Goal: Task Accomplishment & Management: Manage account settings

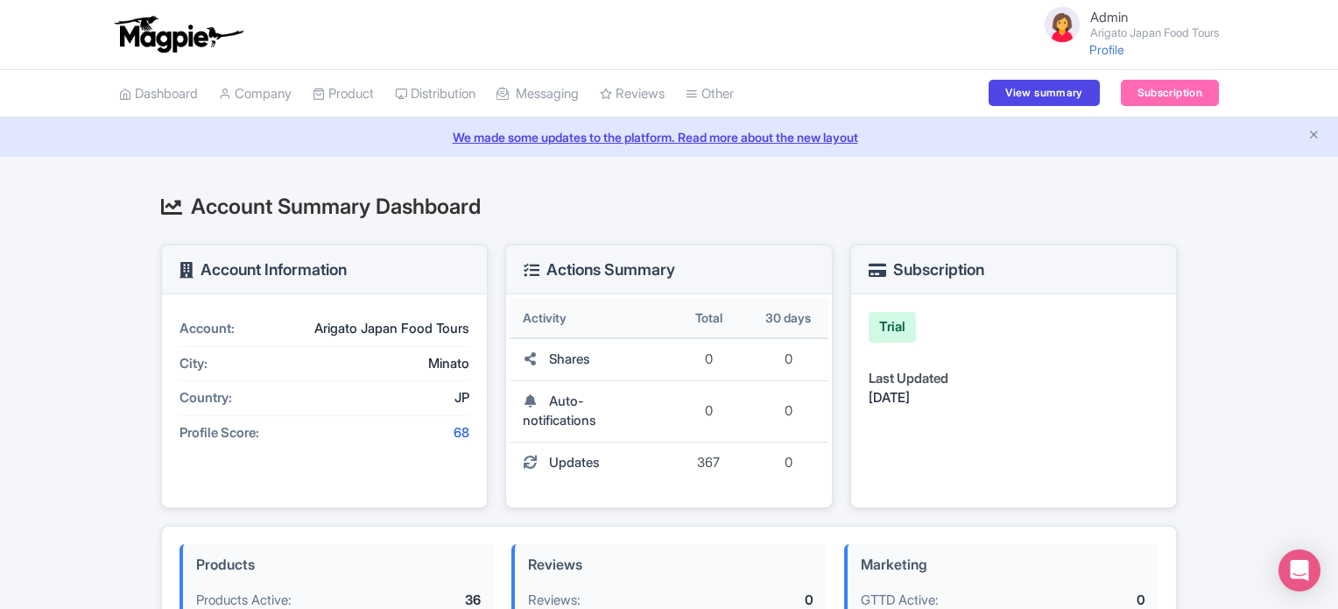
click at [119, 377] on div "Account Summary Dashboard Account Information Account: Arigato Japan Food Tours…" at bounding box center [669, 602] width 1121 height 848
click at [1161, 95] on link "Subscription" at bounding box center [1170, 93] width 98 height 26
click at [77, 321] on div "Account Summary Dashboard Account Information Account: Arigato Japan Food Tours…" at bounding box center [669, 602] width 1338 height 848
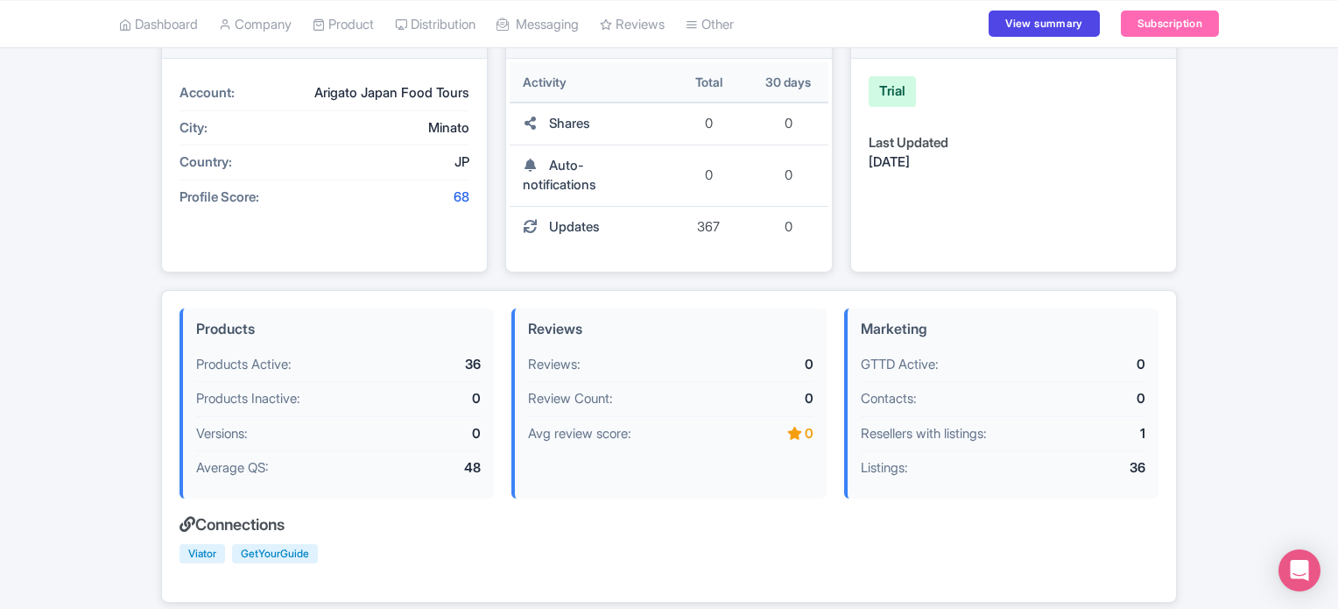
scroll to position [350, 0]
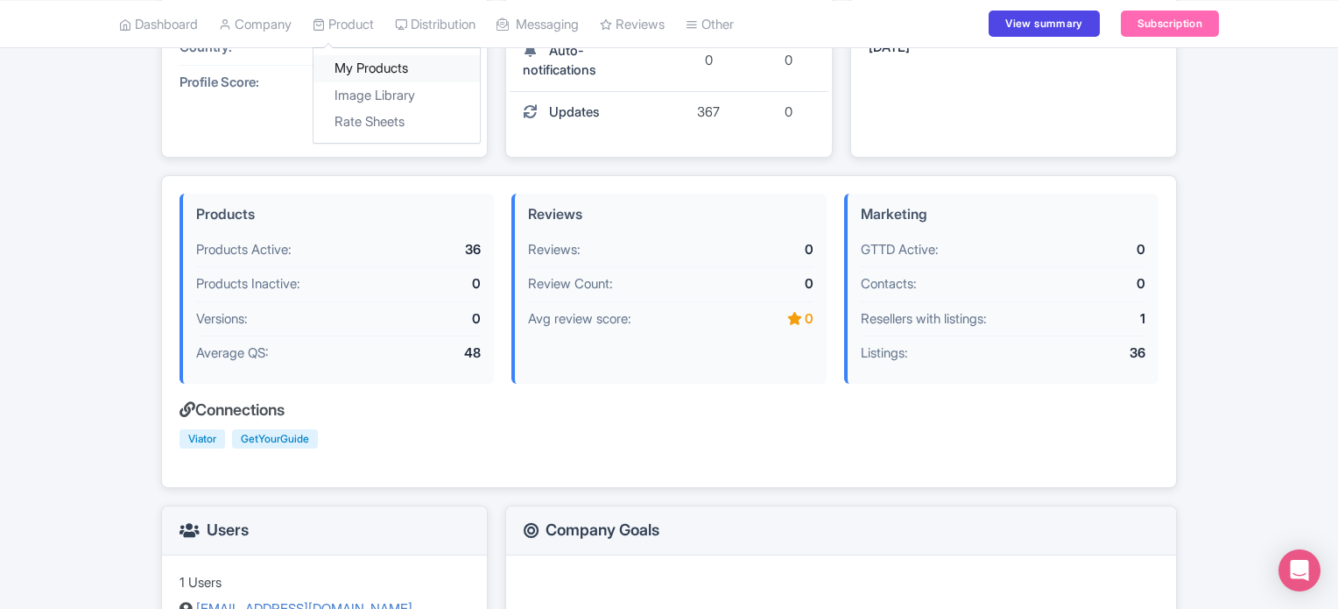
click at [357, 62] on link "My Products" at bounding box center [396, 68] width 166 height 27
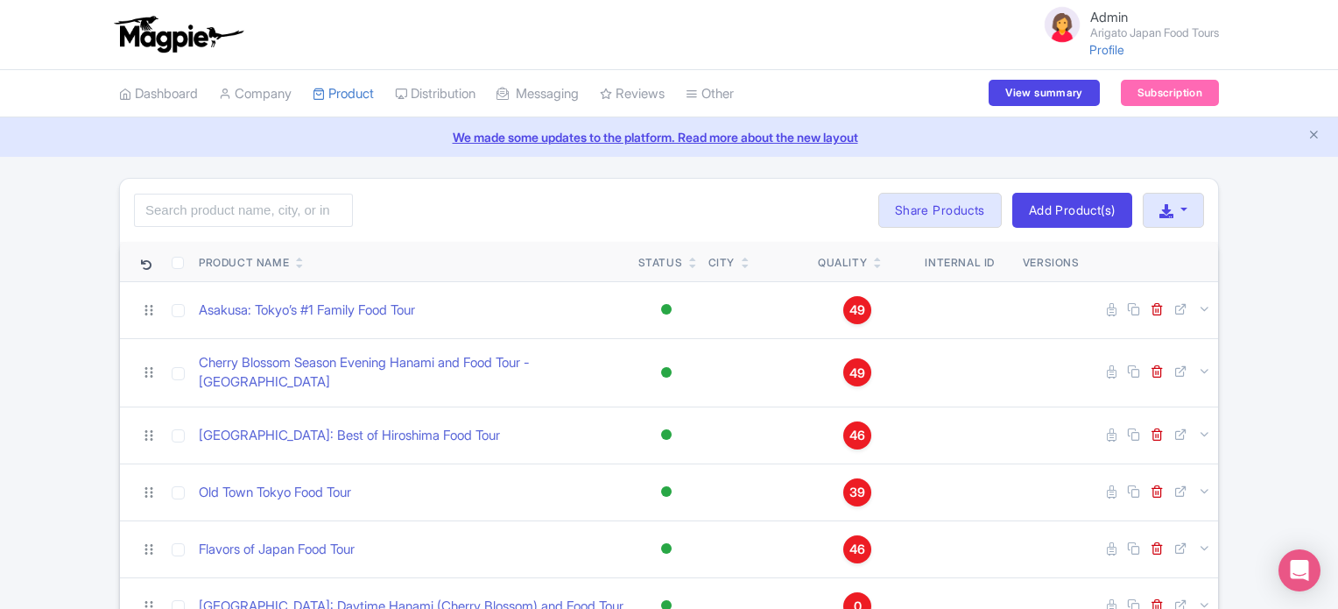
click at [1096, 47] on link "Profile" at bounding box center [1106, 49] width 35 height 15
click at [260, 94] on link "Company" at bounding box center [255, 94] width 73 height 48
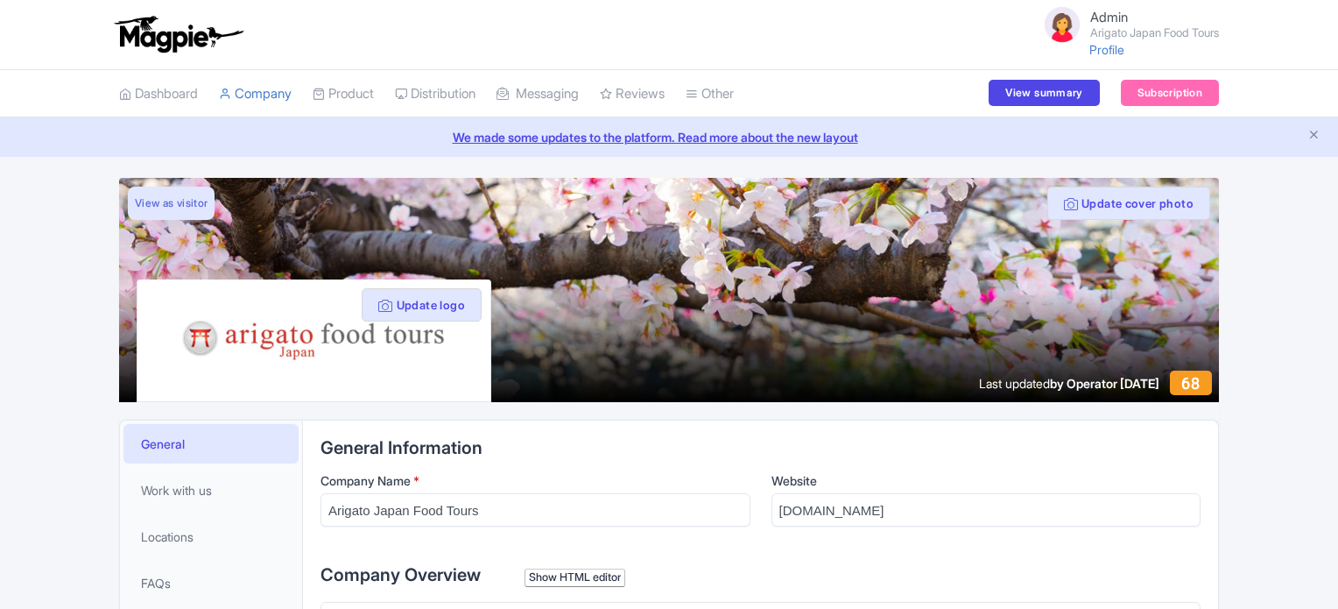
type trix-editor "<div>We are Arigato Japan Food Tours and our goal is to help you make delicious…"
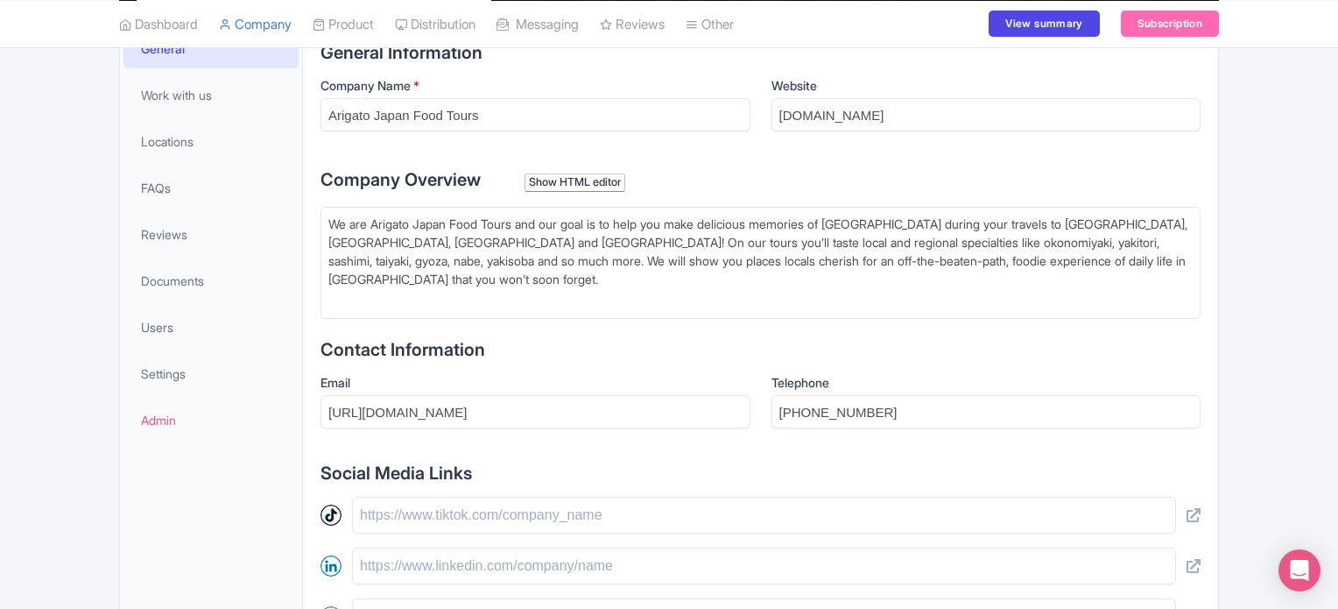
scroll to position [420, 0]
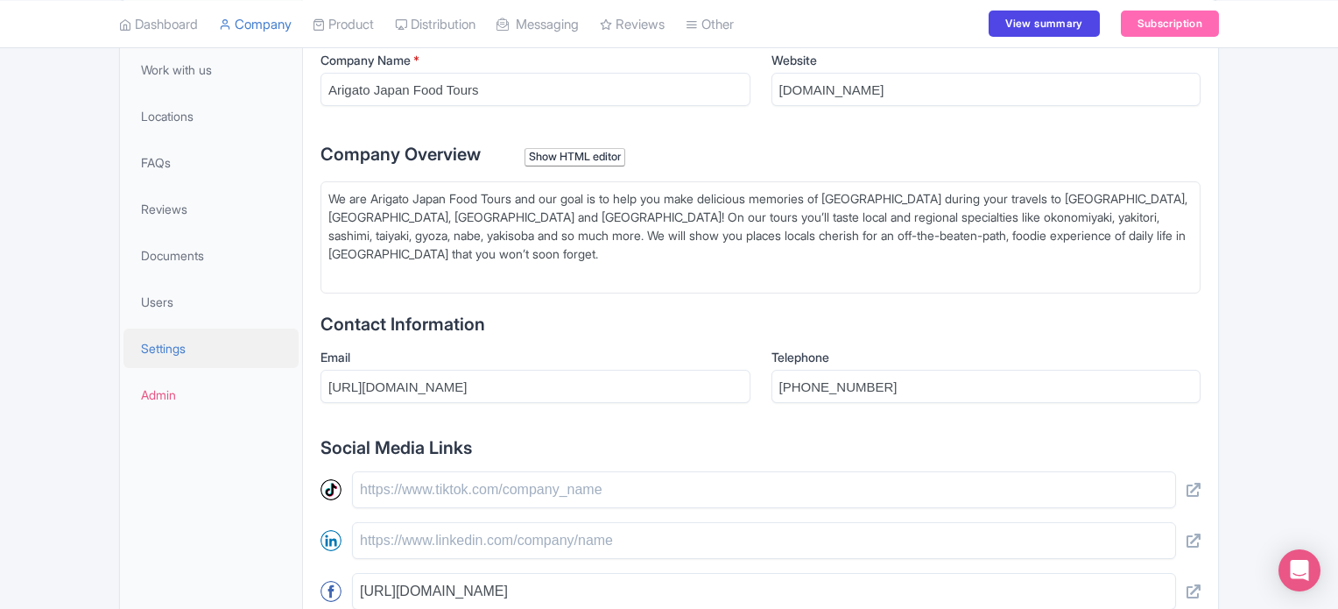
click at [167, 348] on span "Settings" at bounding box center [163, 348] width 45 height 18
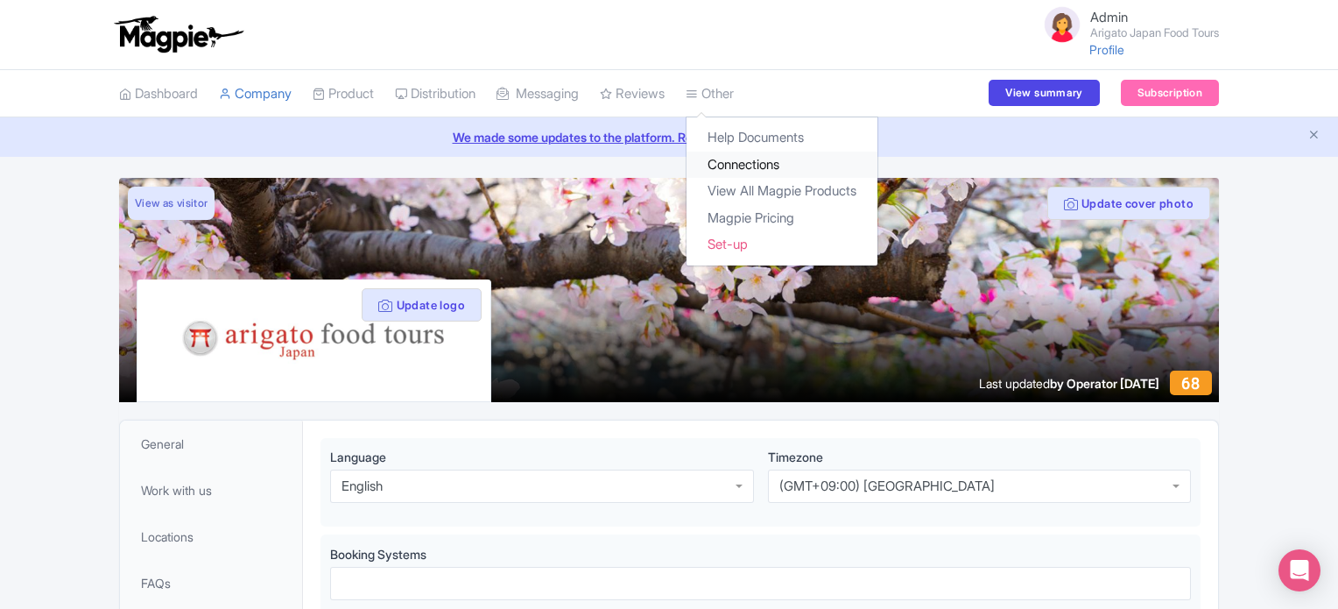
click at [750, 167] on link "Connections" at bounding box center [781, 164] width 191 height 27
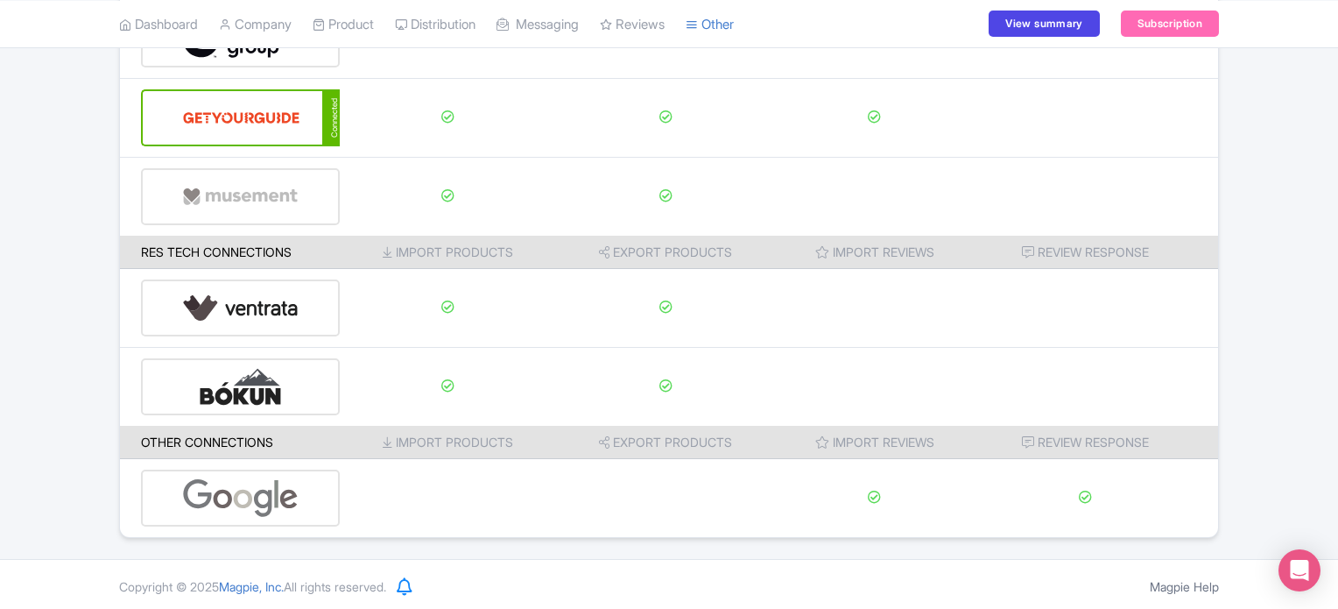
scroll to position [333, 0]
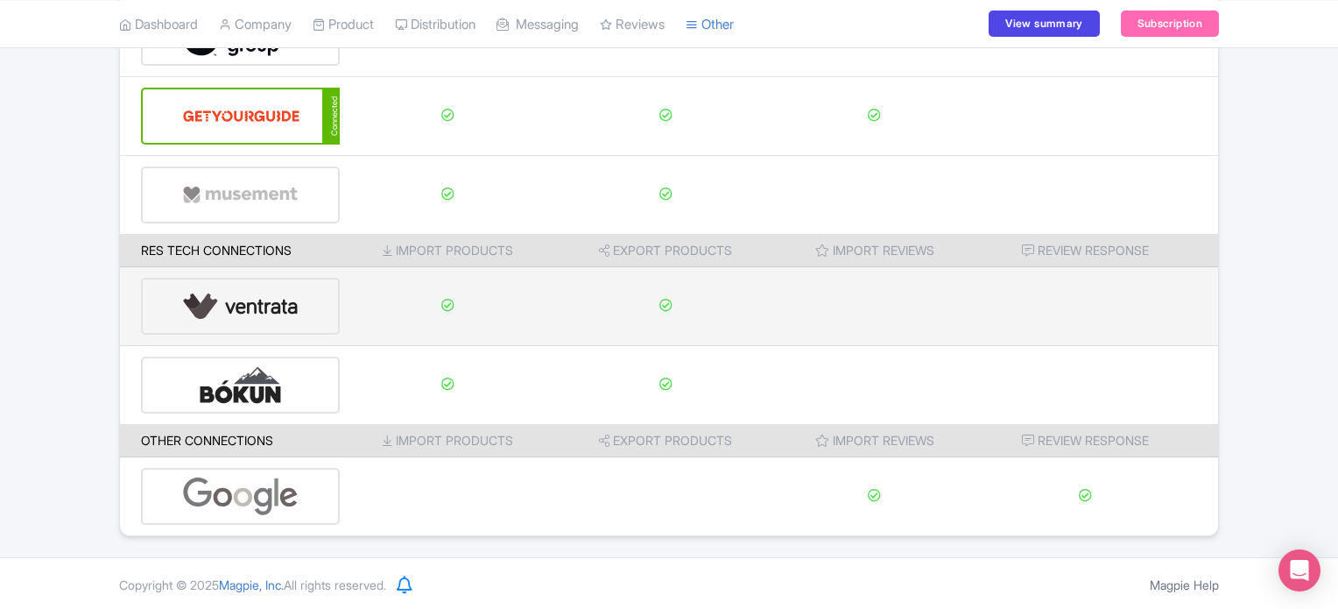
click at [242, 300] on img at bounding box center [240, 305] width 117 height 53
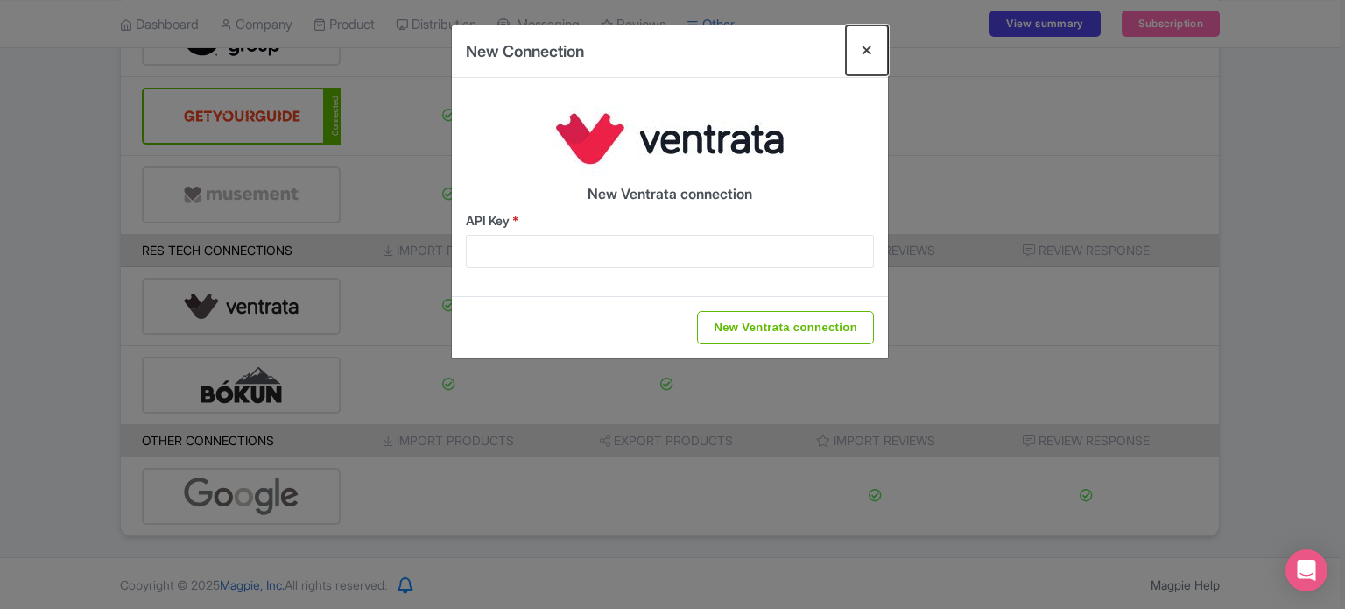
click at [863, 54] on button "Close" at bounding box center [867, 50] width 42 height 50
